Goal: Navigation & Orientation: Find specific page/section

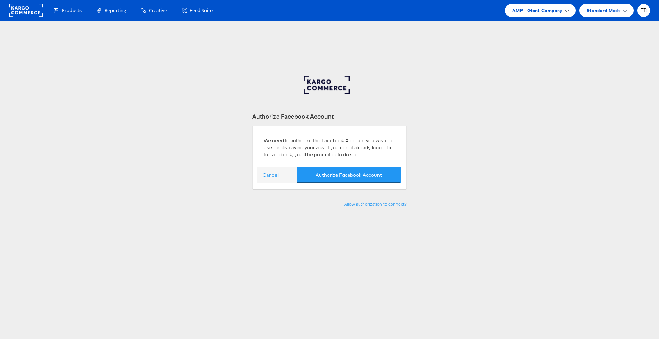
click at [551, 8] on span "AMP - Giant Company" at bounding box center [537, 11] width 50 height 8
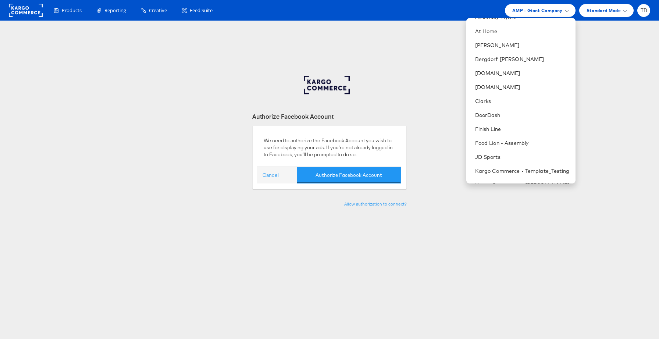
scroll to position [112, 0]
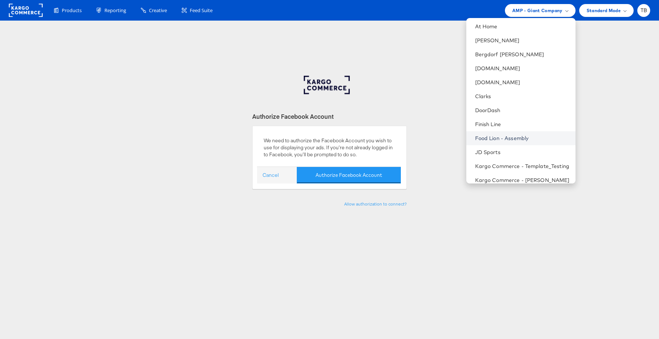
click at [512, 137] on link "Food Lion - Assembly" at bounding box center [522, 138] width 94 height 7
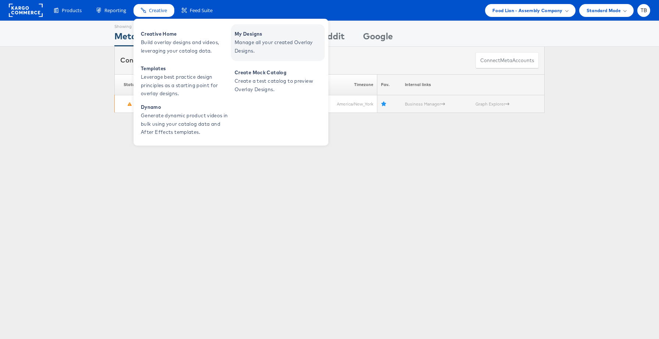
click at [265, 36] on span "My Designs" at bounding box center [278, 34] width 88 height 8
